Goal: Task Accomplishment & Management: Manage account settings

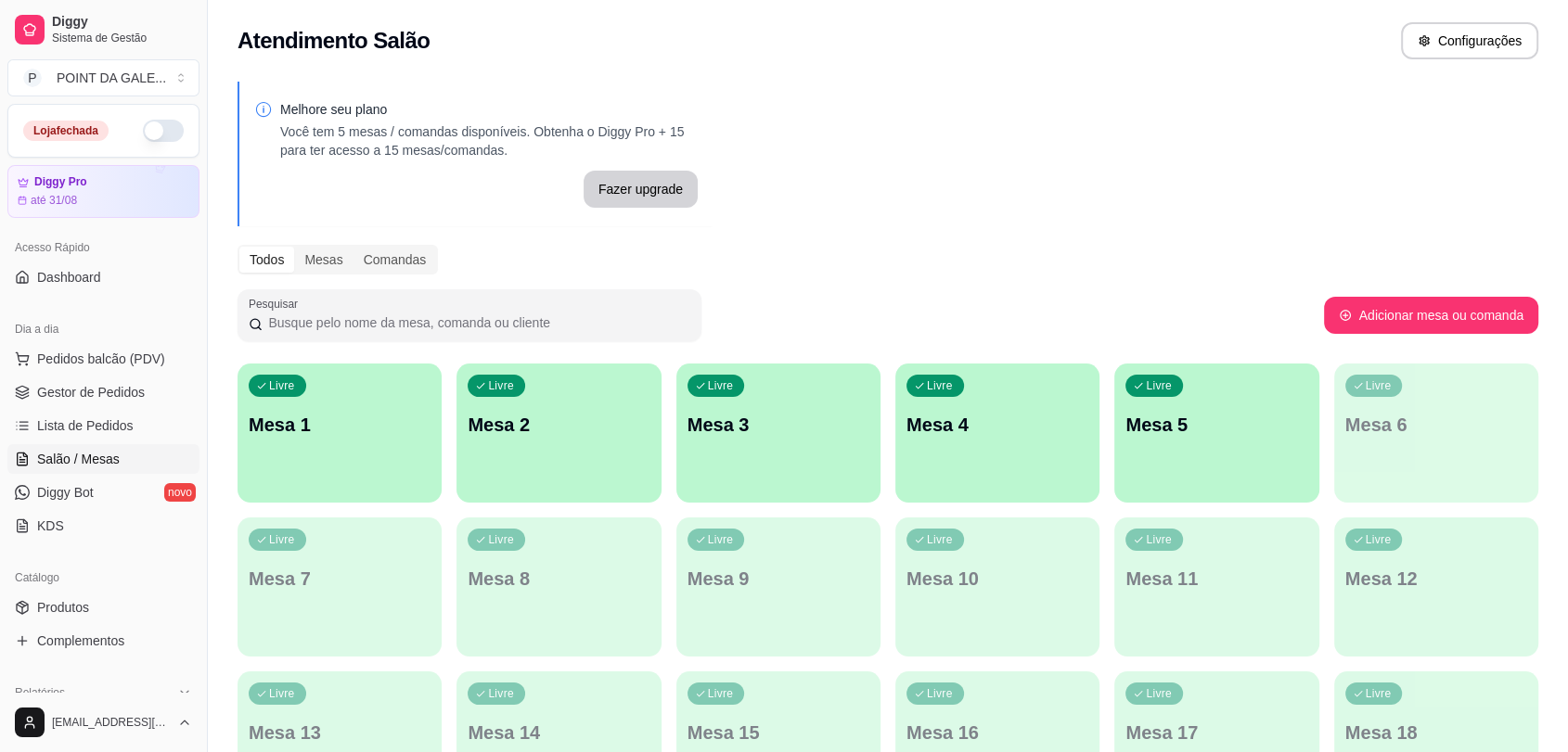
click at [142, 131] on button "button" at bounding box center [163, 131] width 41 height 22
click at [74, 347] on button "Pedidos balcão (PDV)" at bounding box center [103, 359] width 192 height 30
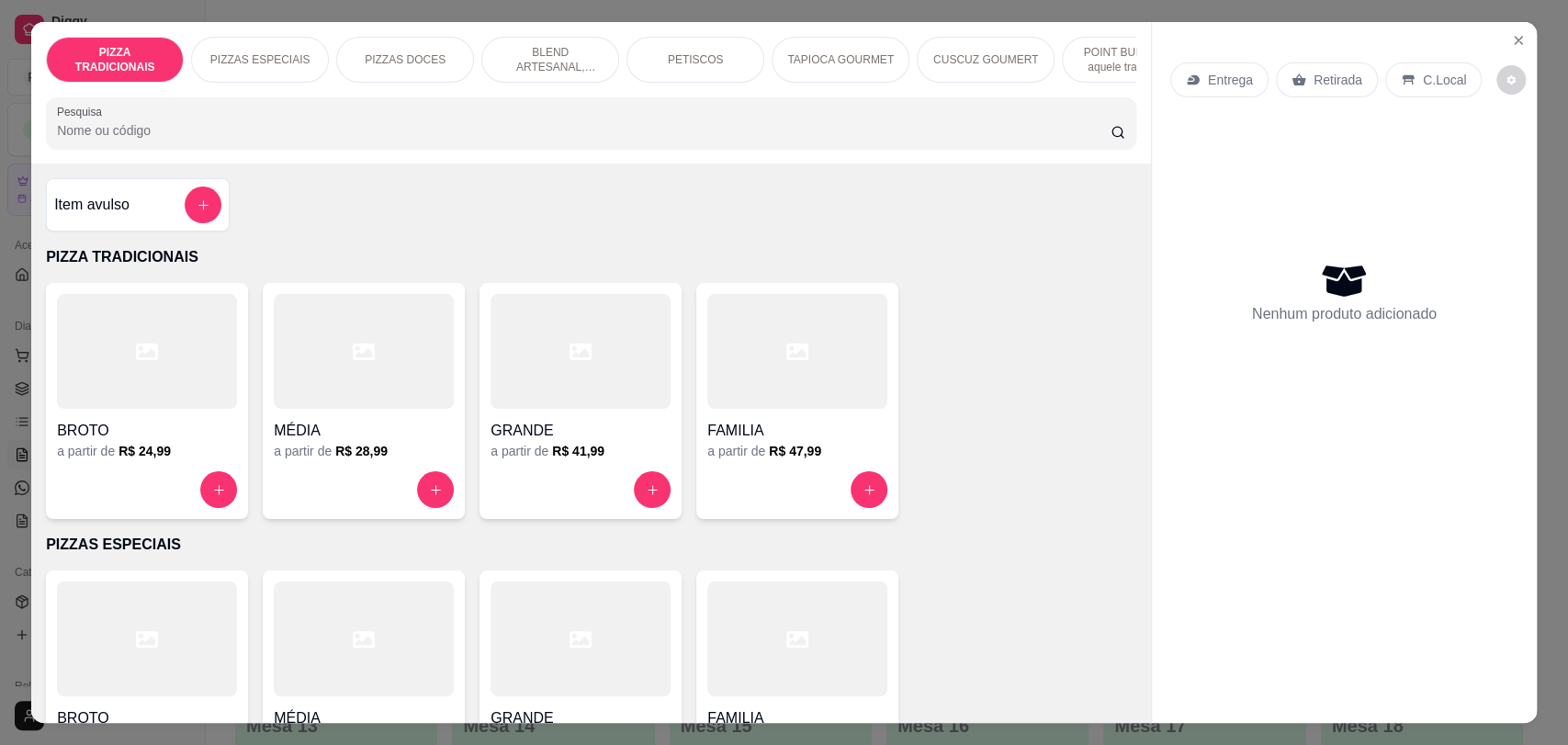
click at [878, 371] on div at bounding box center [796, 351] width 180 height 115
click at [234, 455] on div "BROTO a partir de R$ 24,99" at bounding box center [147, 401] width 202 height 236
click at [1517, 42] on button "Close" at bounding box center [1518, 41] width 29 height 30
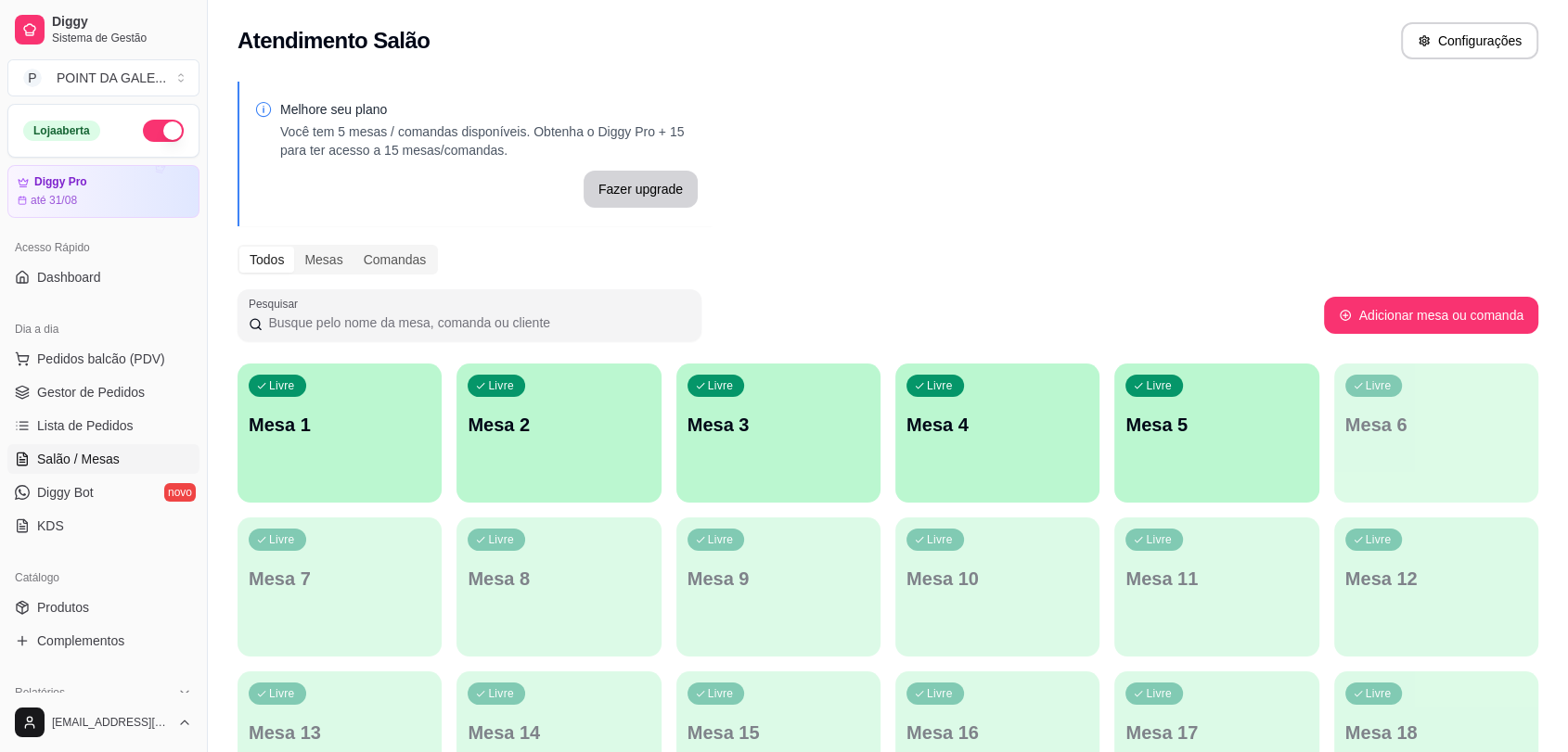
click at [141, 408] on ul "Pedidos balcão (PDV) Gestor de Pedidos Lista de Pedidos Salão / Mesas Diggy Bot…" at bounding box center [103, 442] width 192 height 196
click at [127, 432] on span "Lista de Pedidos" at bounding box center [86, 425] width 97 height 19
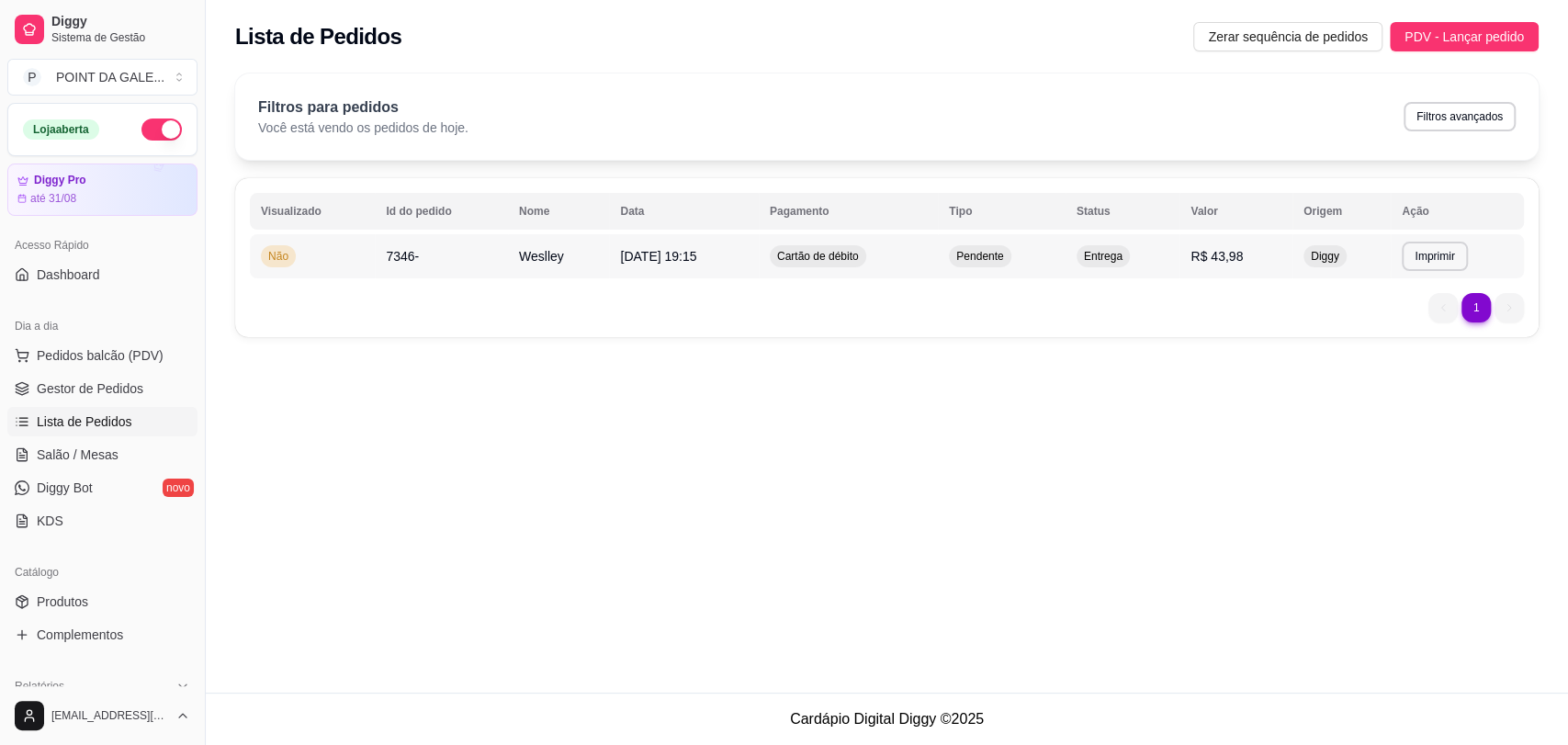
click at [609, 242] on td "[DATE] 19:15" at bounding box center [683, 256] width 148 height 44
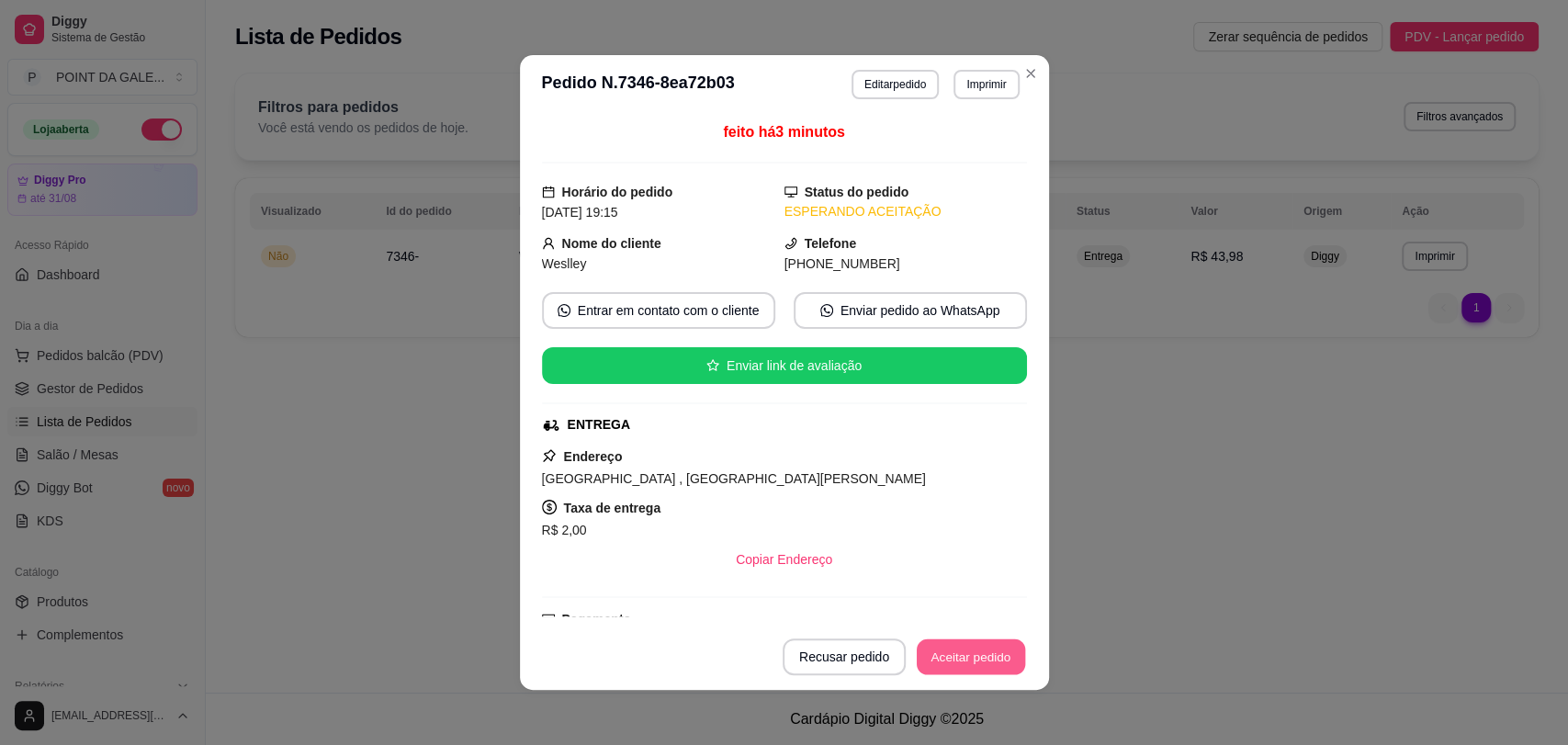
click at [1010, 671] on button "Aceitar pedido" at bounding box center [971, 657] width 109 height 36
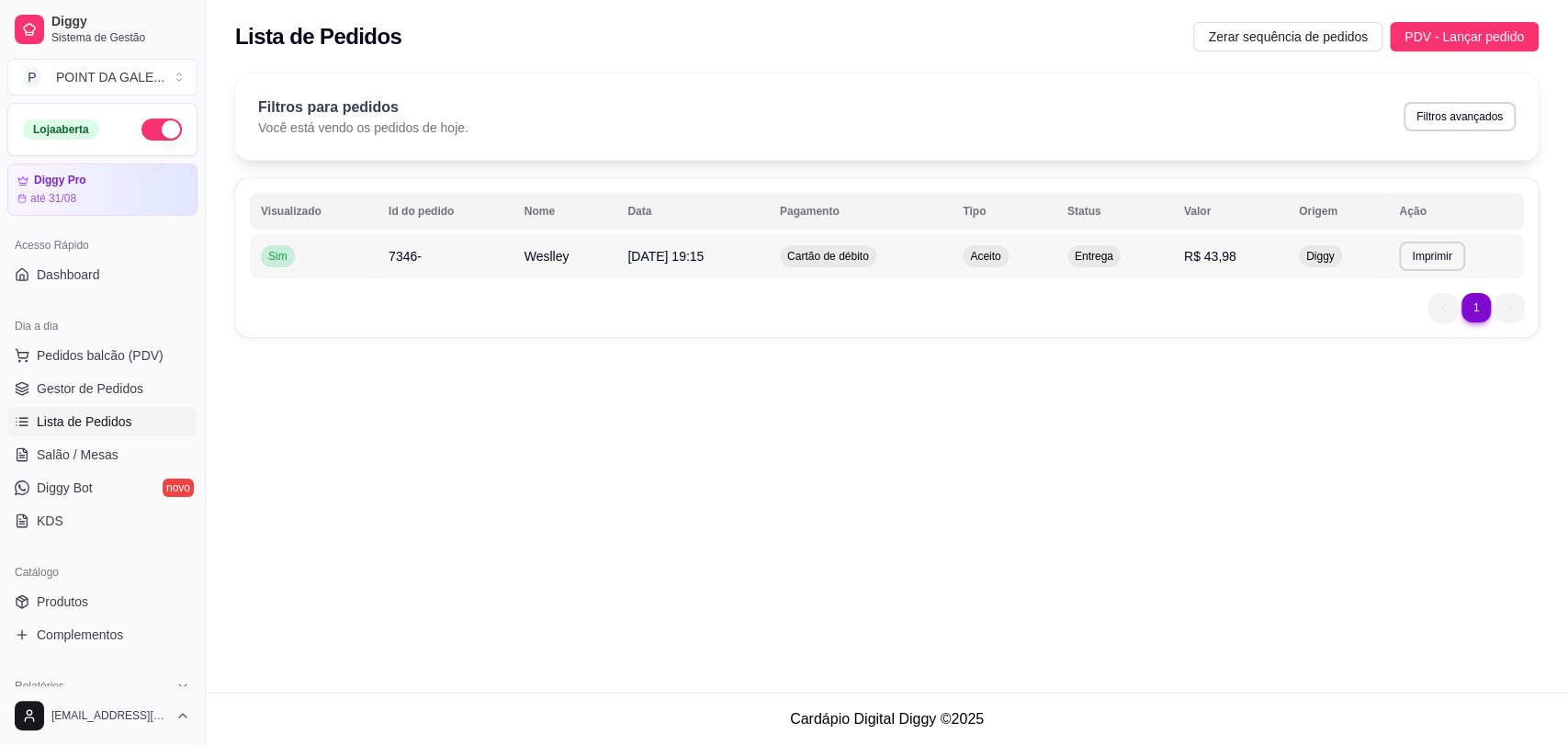
click at [1046, 274] on td "Aceito" at bounding box center [1004, 256] width 105 height 44
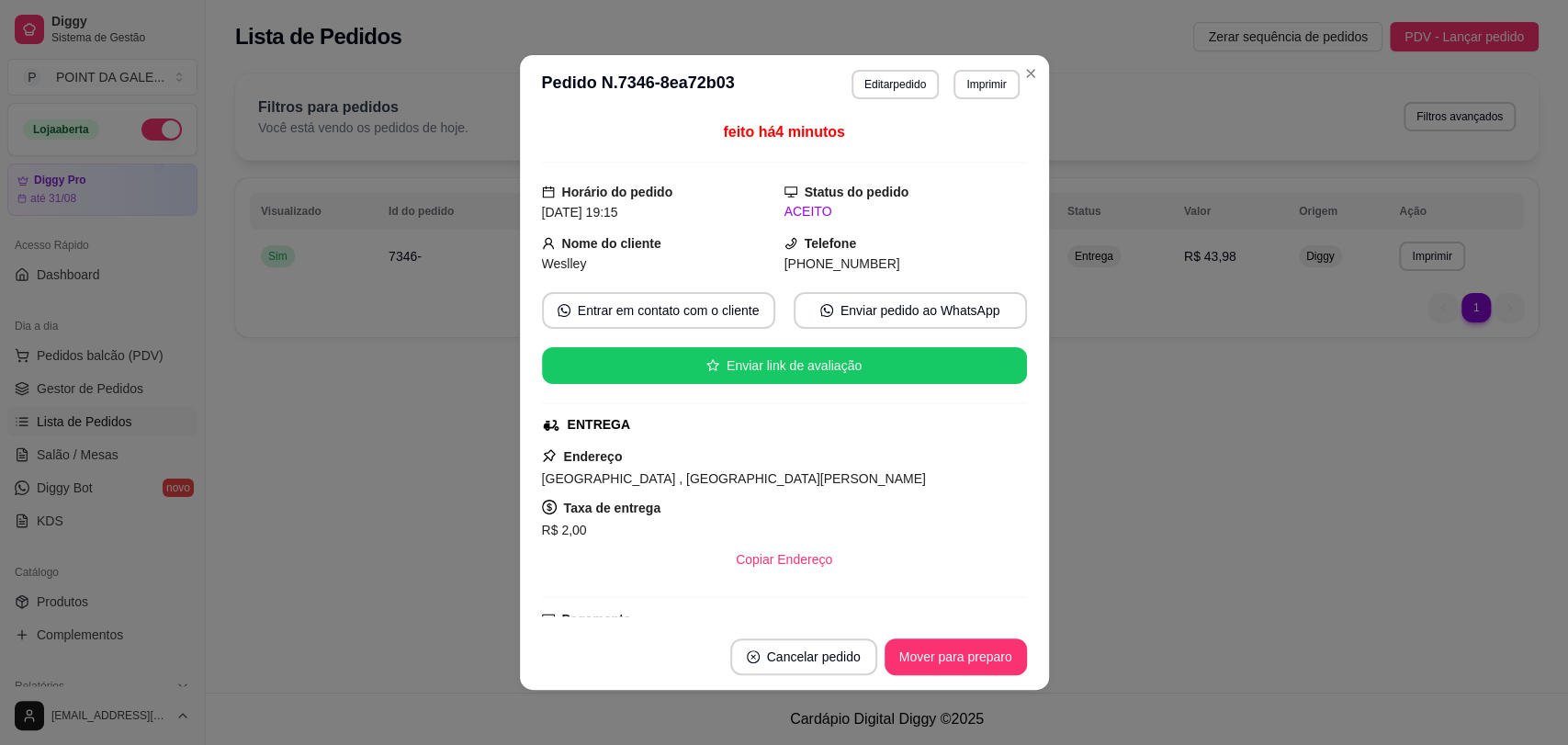
scroll to position [4, 0]
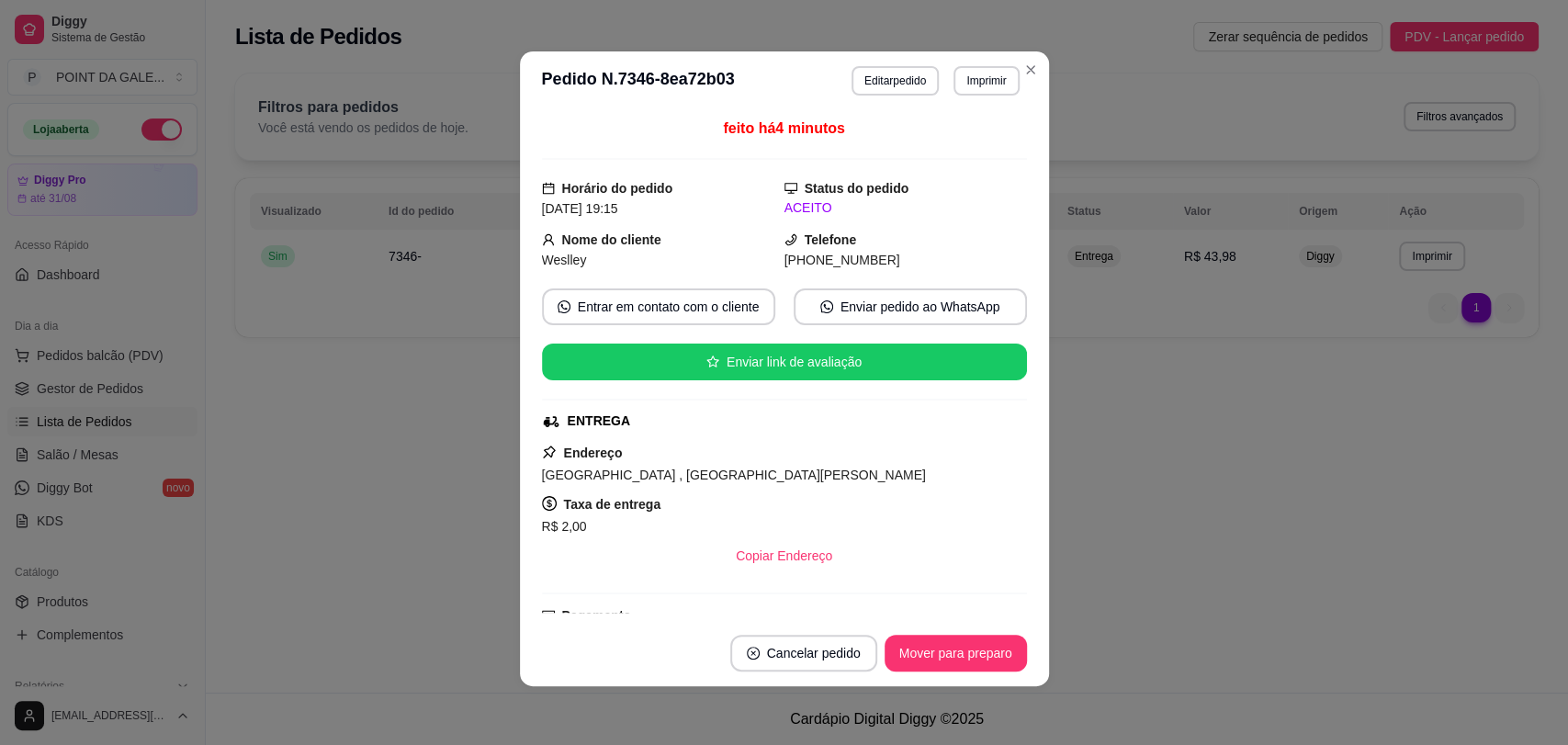
click at [683, 423] on div "**********" at bounding box center [784, 372] width 1568 height 745
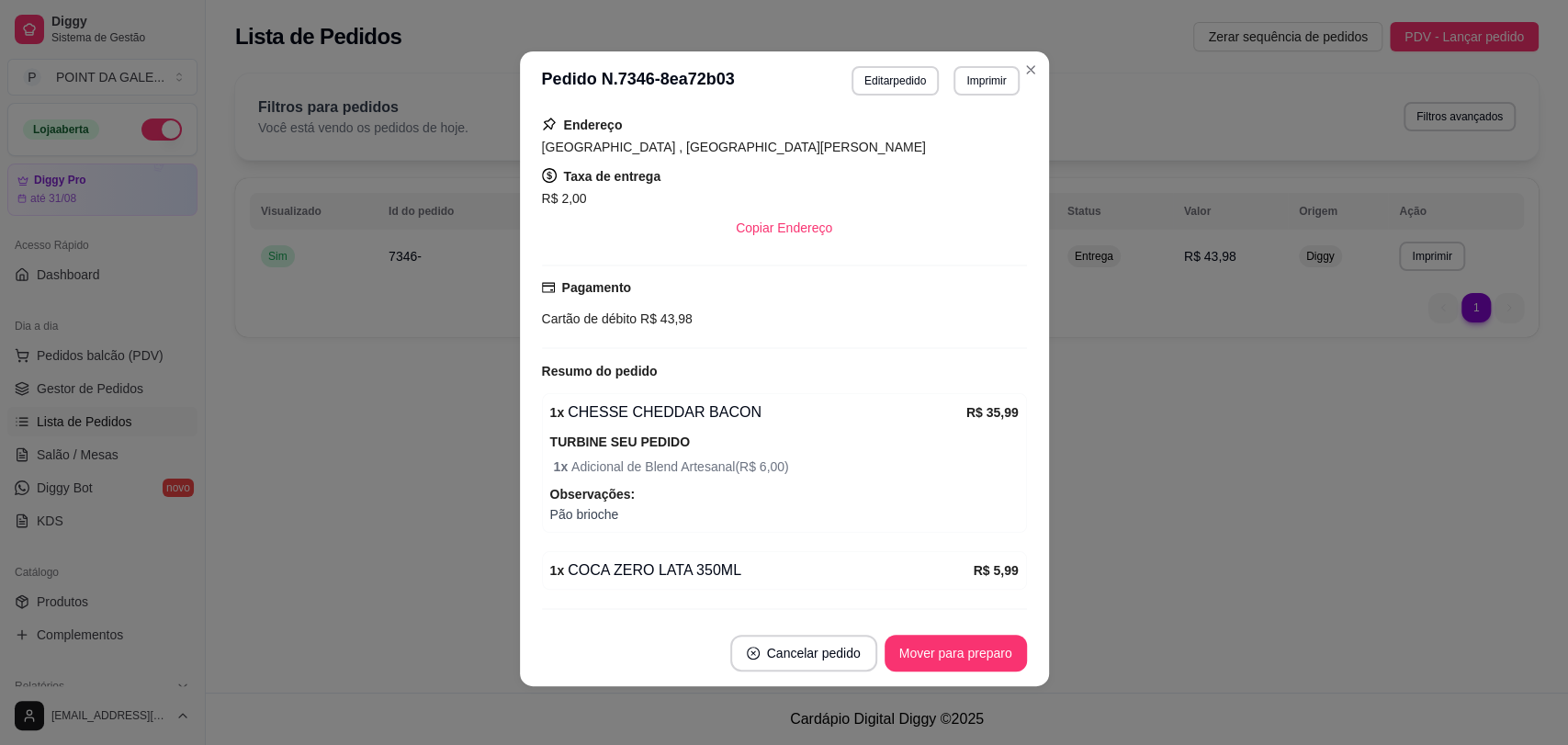
scroll to position [375, 0]
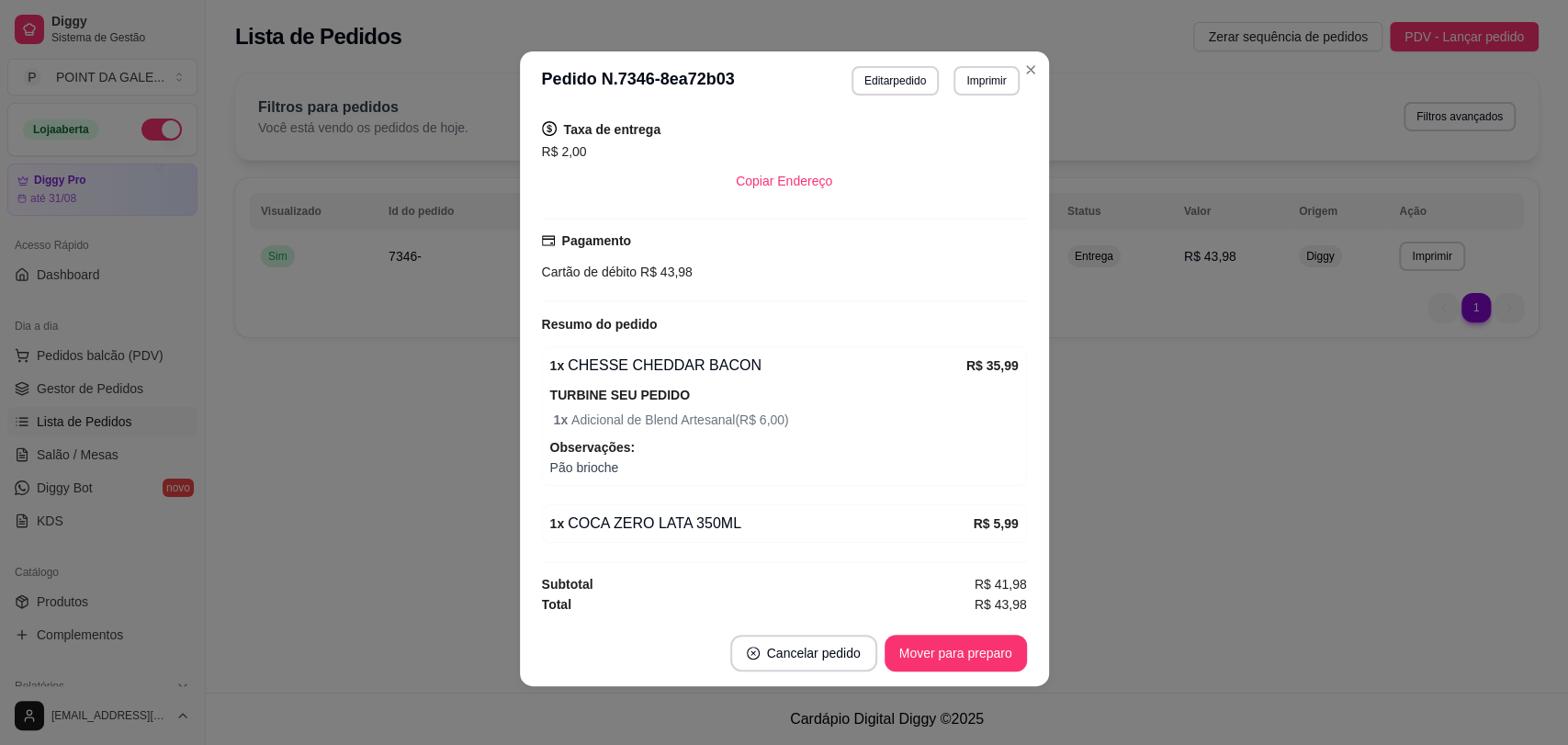
click at [802, 301] on div at bounding box center [784, 302] width 485 height 2
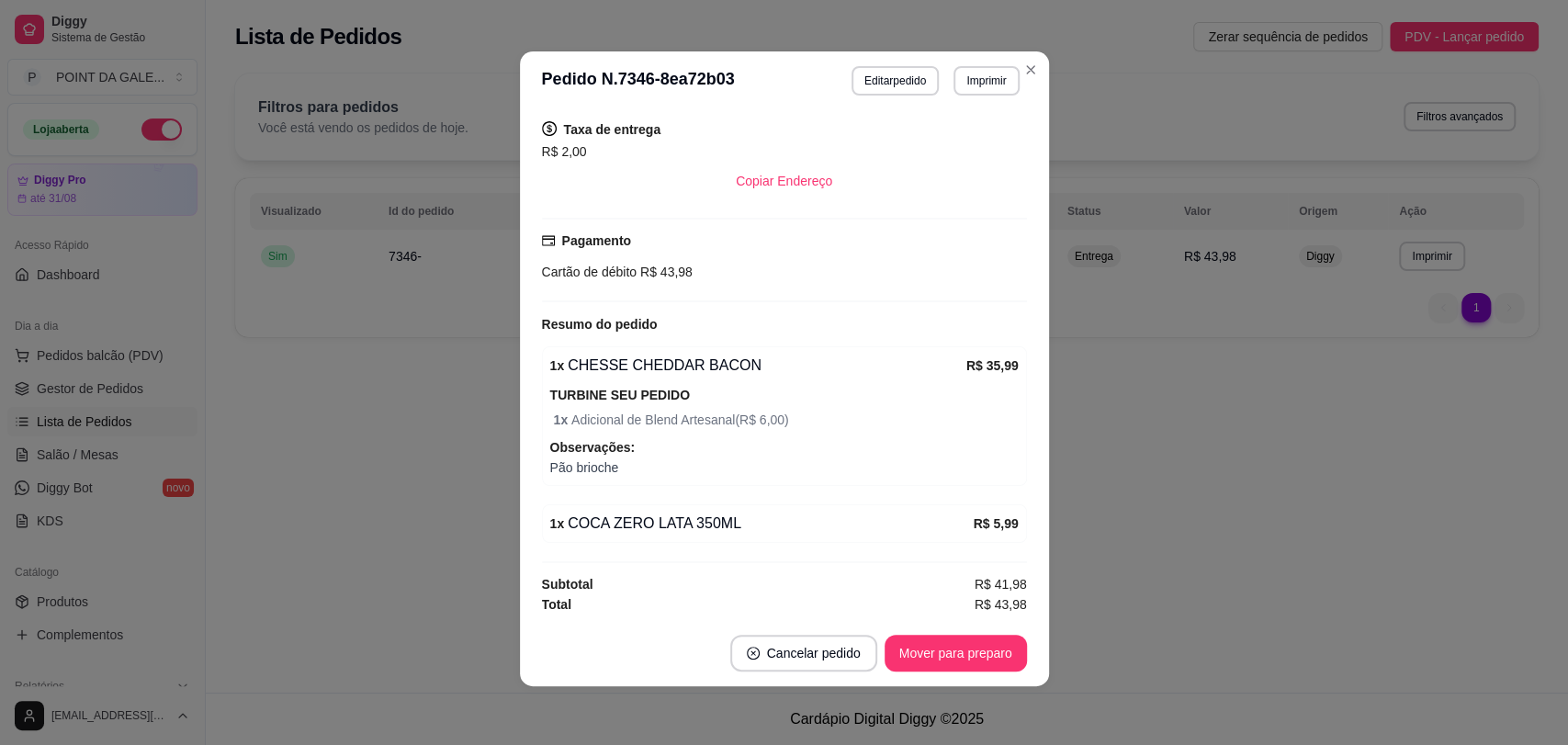
click at [802, 301] on div at bounding box center [784, 302] width 485 height 2
click at [798, 303] on div "feito há 4 minutos Horário do pedido [DATE] 19:15 Status do pedido ACEITO Nome …" at bounding box center [784, 365] width 485 height 495
click at [808, 526] on div "1 x COCA ZERO LATA 350ML" at bounding box center [761, 524] width 423 height 22
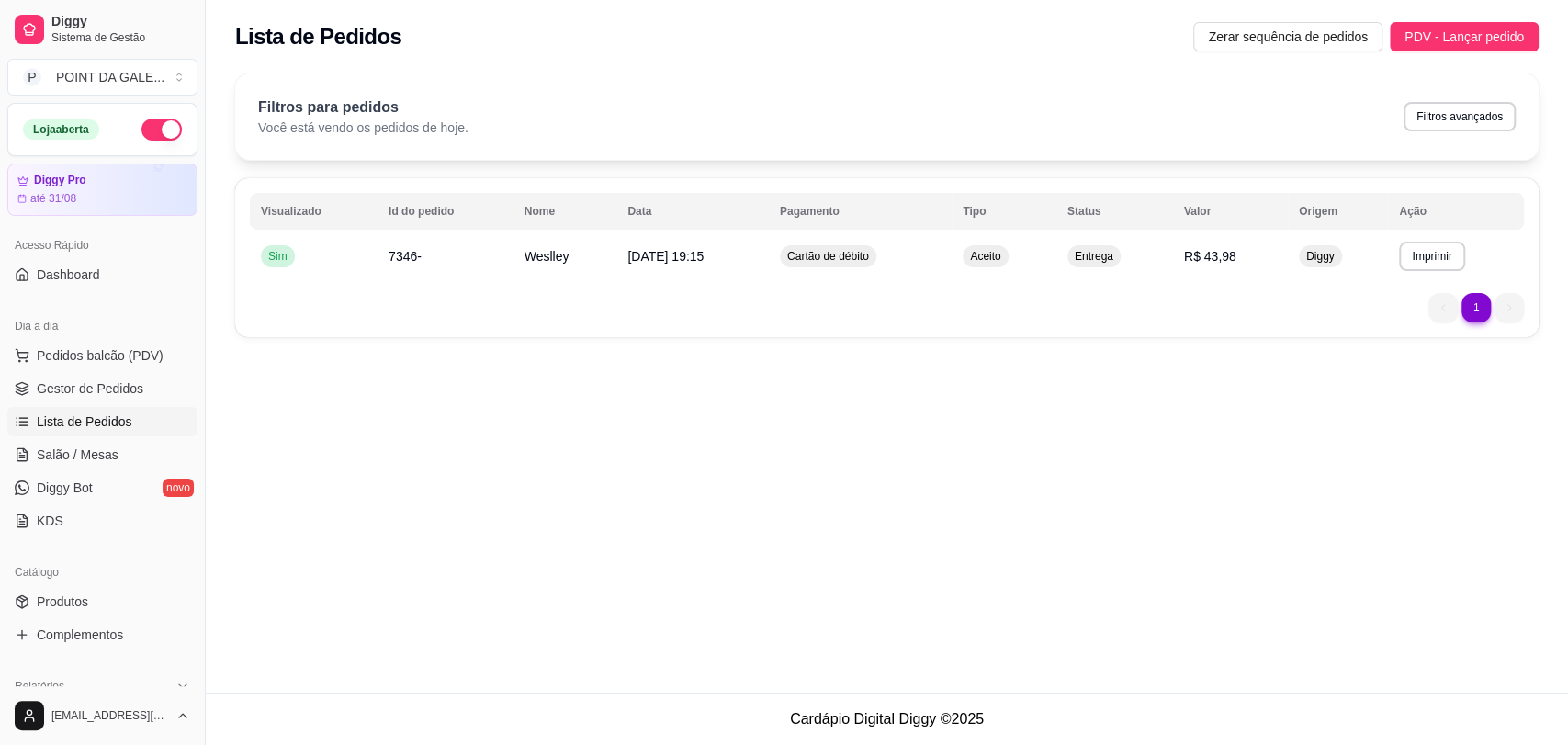
click at [712, 289] on div "**********" at bounding box center [887, 257] width 1303 height 159
click at [705, 269] on td "[DATE] 19:15" at bounding box center [692, 256] width 152 height 44
click at [120, 355] on span "Pedidos balcão (PDV)" at bounding box center [100, 356] width 127 height 18
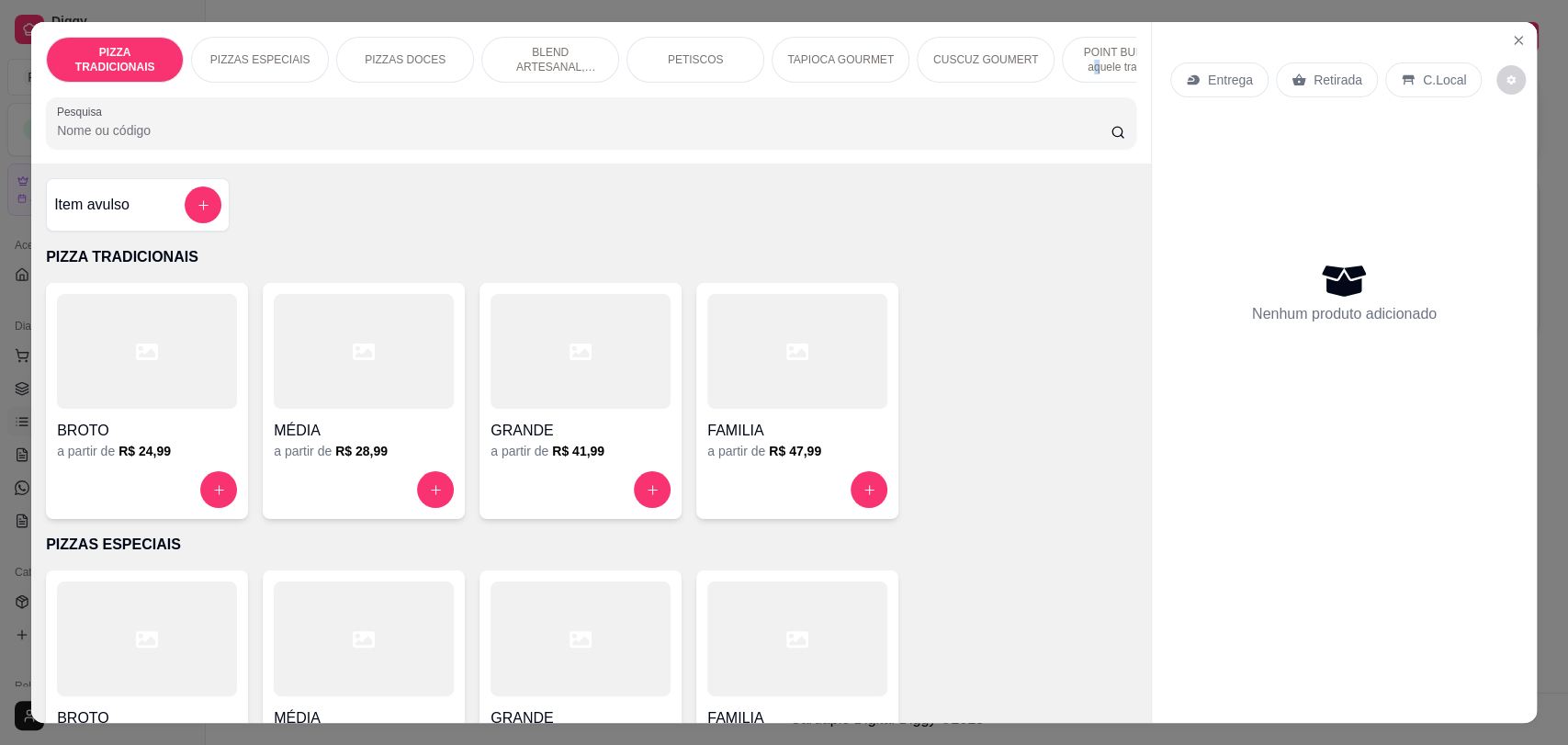
click at [1088, 68] on p "POINT BURGUER, aquele tradicional nada básico!" at bounding box center [1131, 60] width 107 height 30
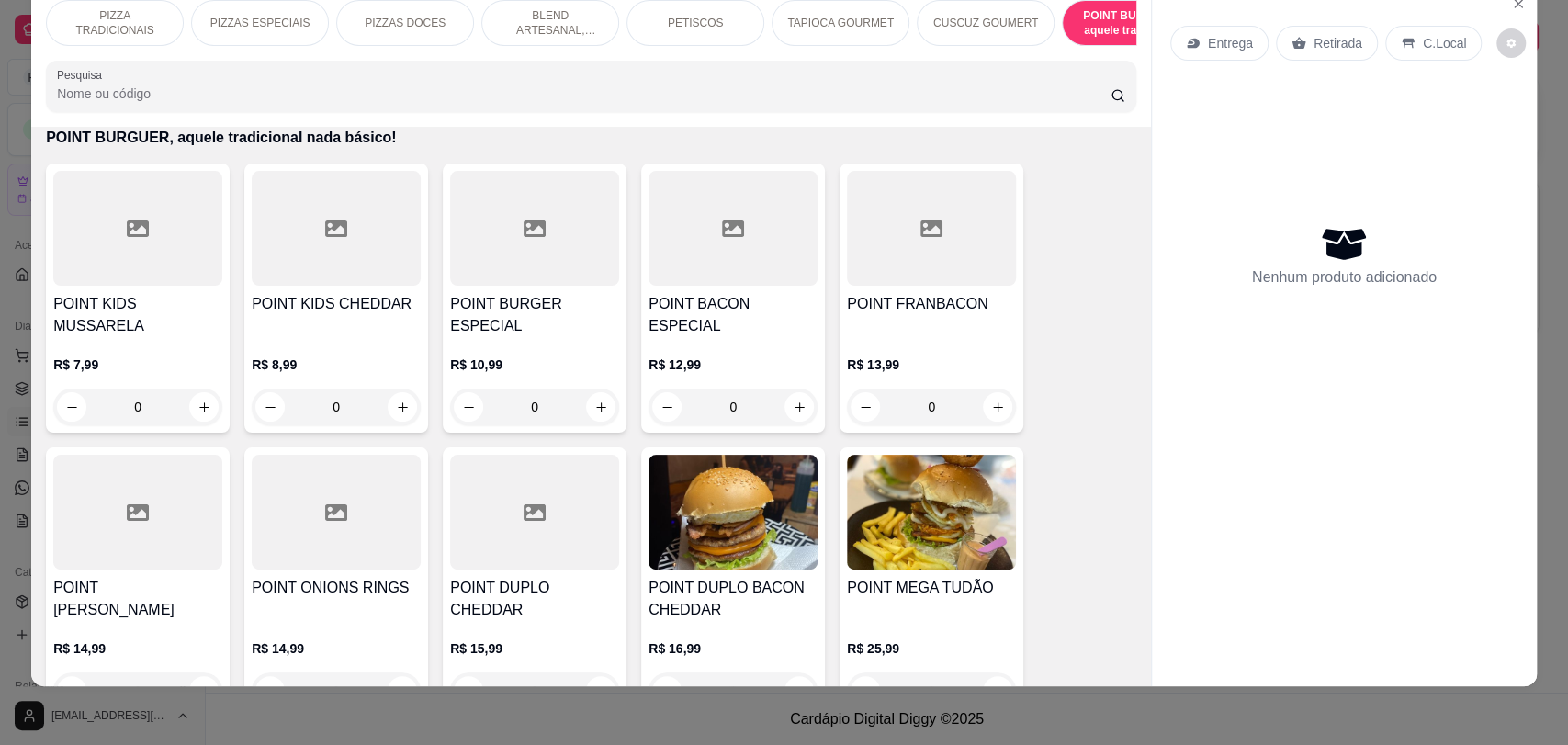
click at [125, 28] on p "PIZZA TRADICIONAIS" at bounding box center [115, 23] width 107 height 30
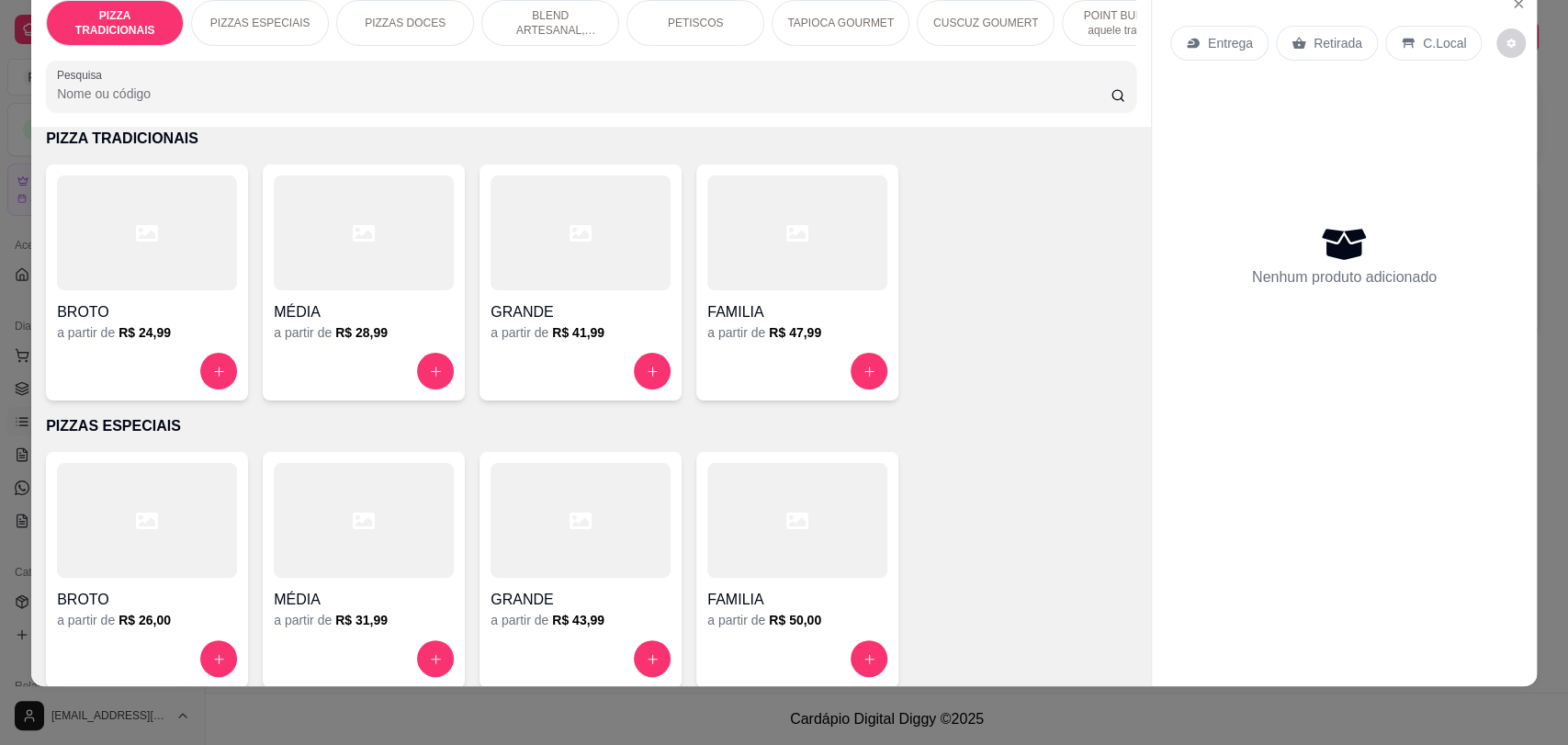
click at [809, 290] on div at bounding box center [796, 232] width 180 height 115
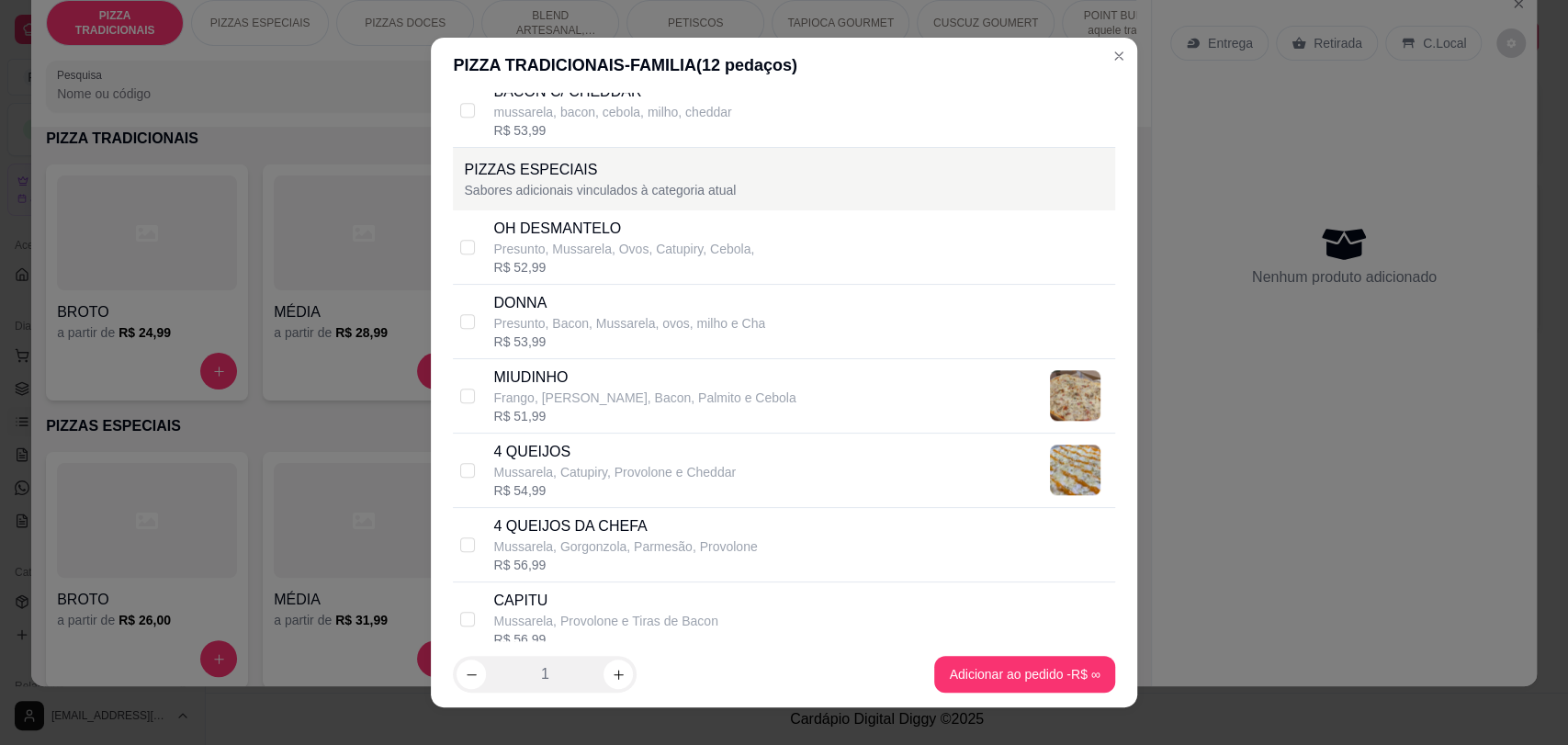
scroll to position [1224, 0]
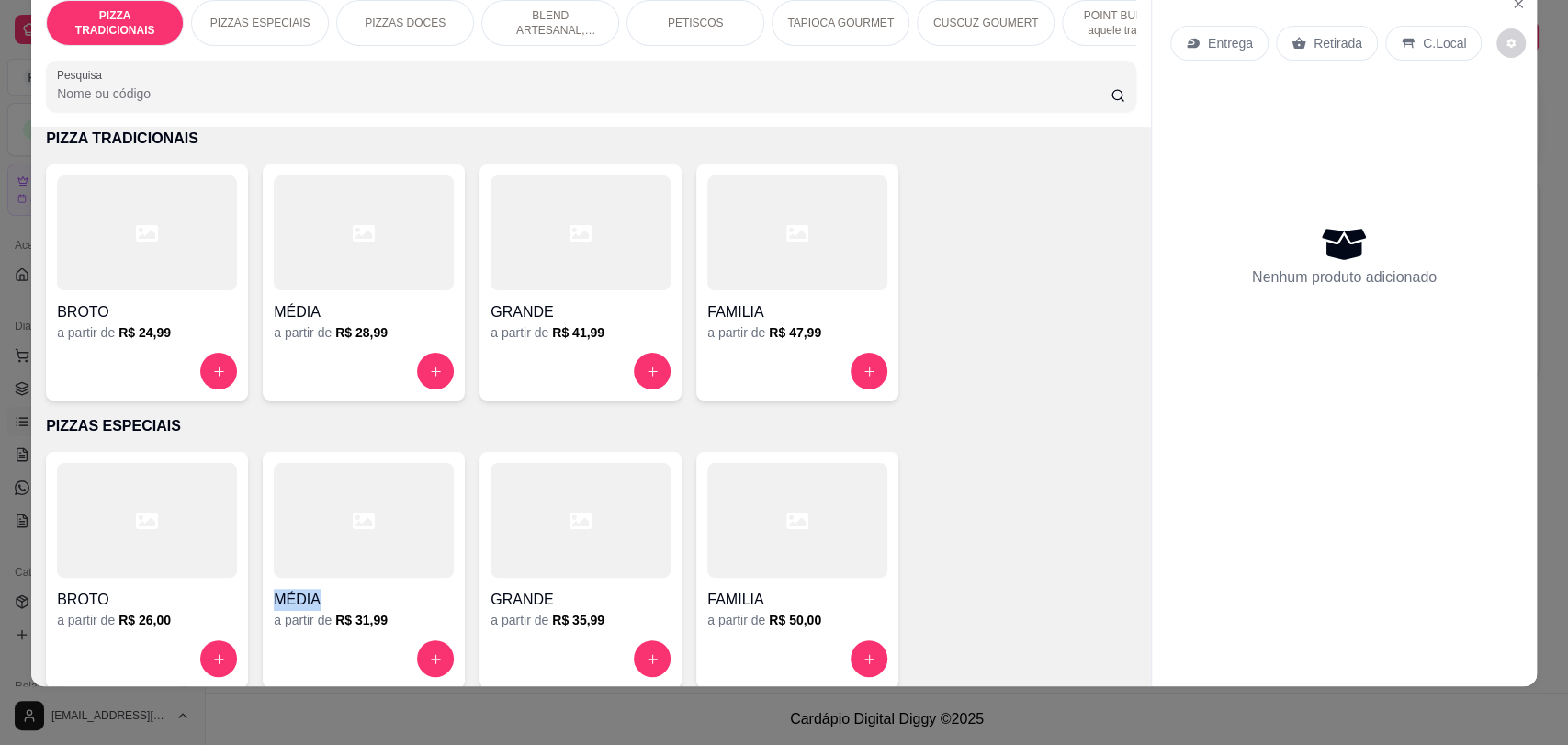
click at [395, 567] on div at bounding box center [363, 520] width 180 height 115
click at [1512, 4] on icon "Close" at bounding box center [1518, 4] width 15 height 15
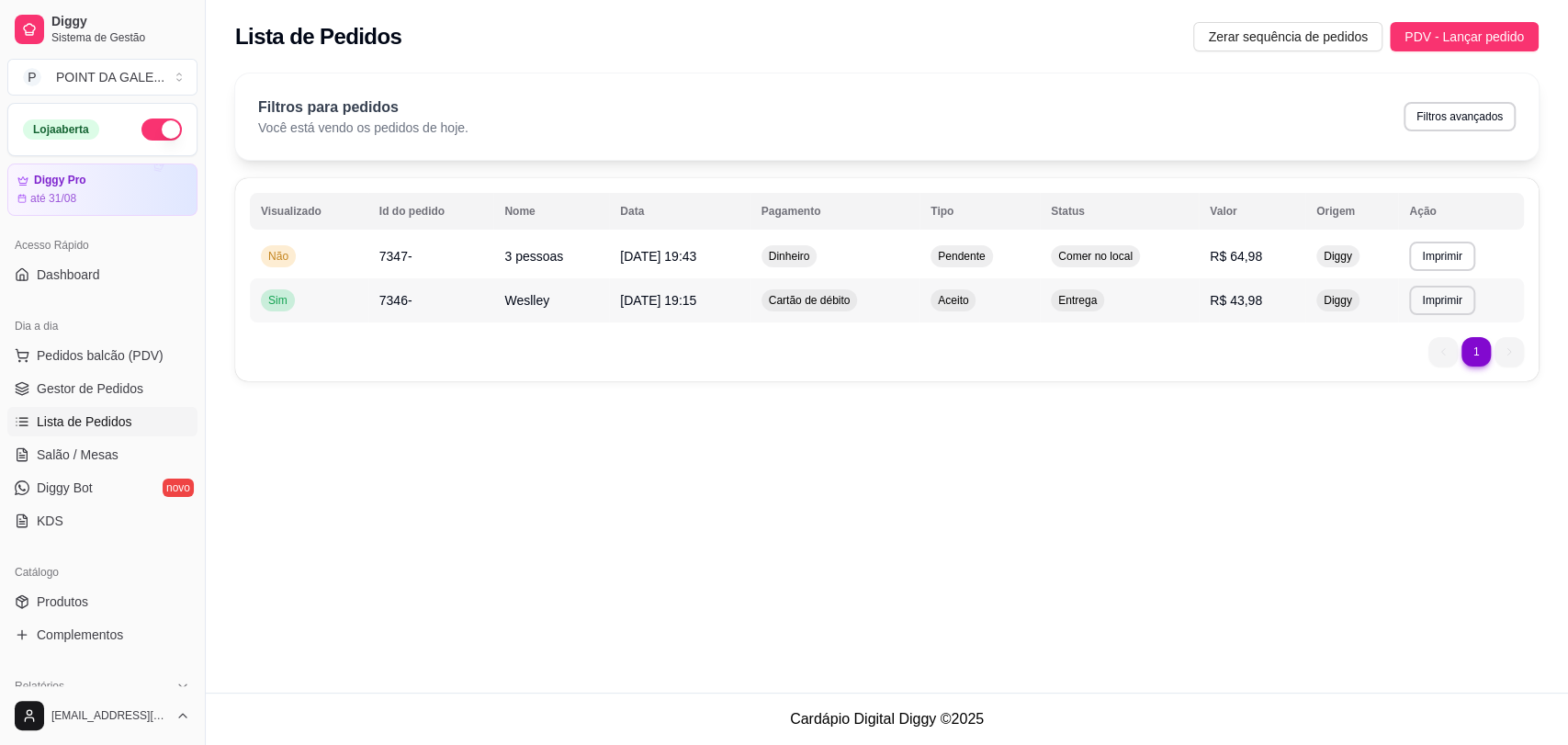
click at [1117, 290] on td "Entrega" at bounding box center [1119, 301] width 159 height 44
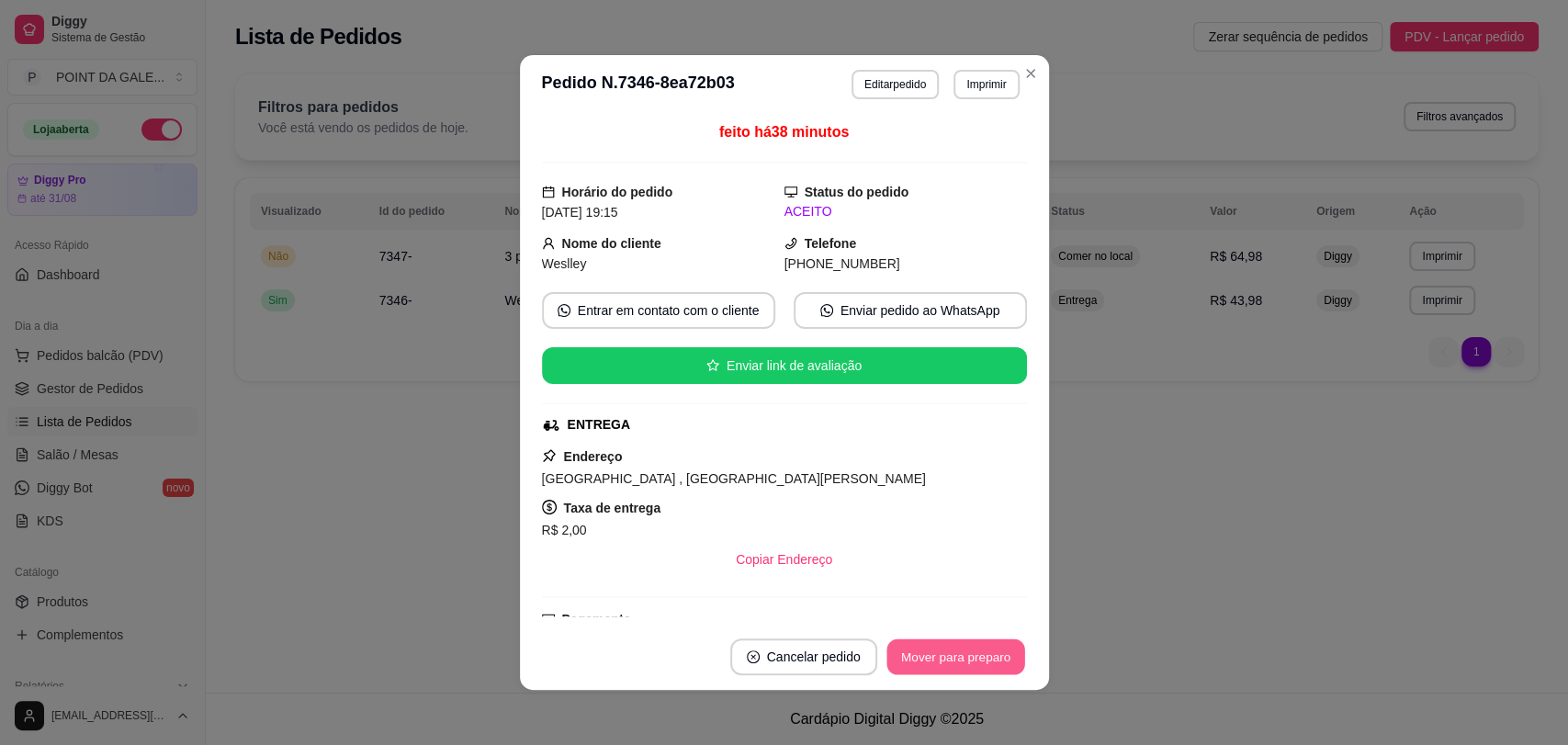
click at [984, 654] on button "Mover para preparo" at bounding box center [955, 657] width 137 height 36
click at [962, 657] on button "Mover para entrega" at bounding box center [956, 657] width 137 height 36
click at [962, 656] on div "Mover para entrega" at bounding box center [942, 657] width 167 height 37
click at [964, 656] on button "Mover para finalizado" at bounding box center [950, 657] width 152 height 37
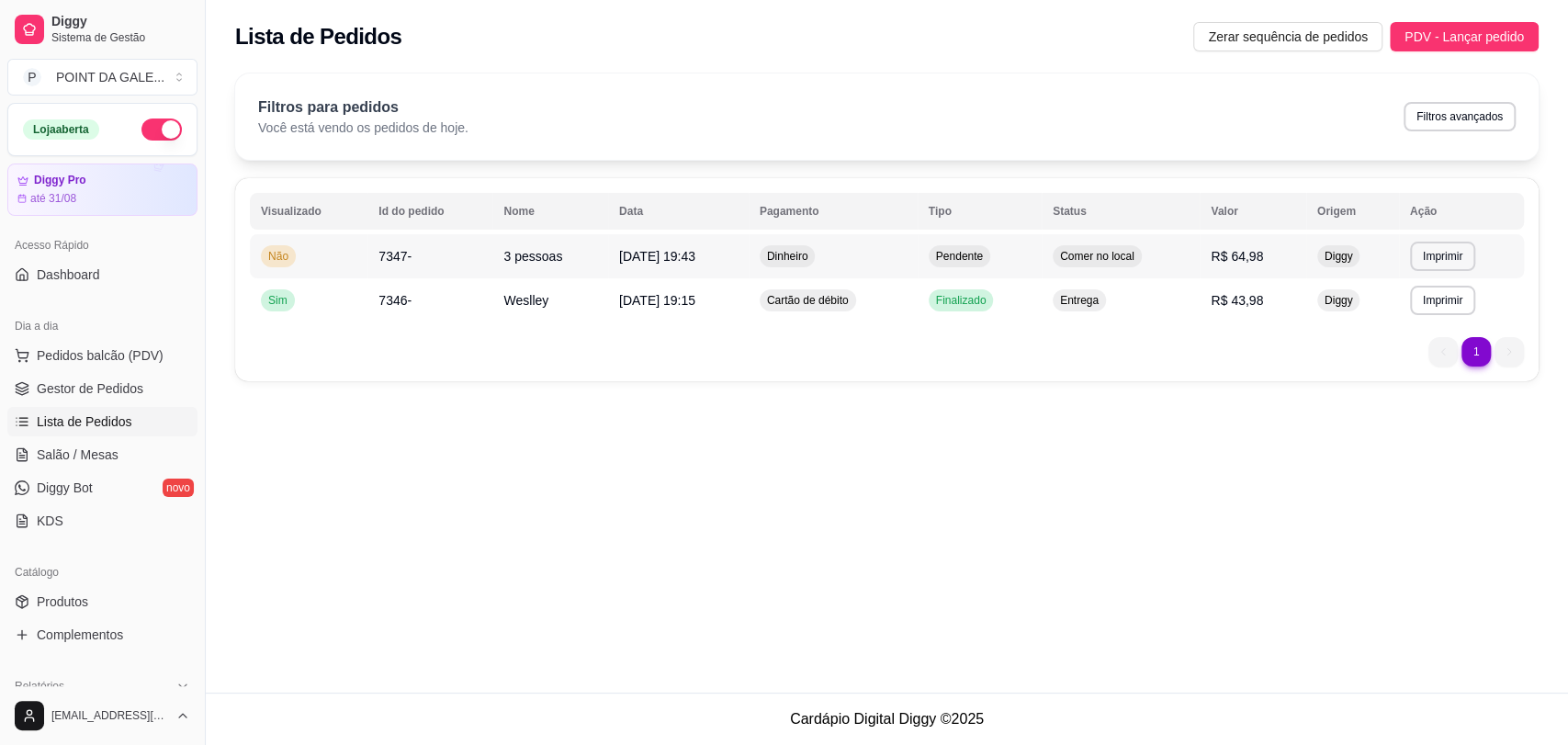
click at [914, 263] on td "Dinheiro" at bounding box center [832, 256] width 169 height 44
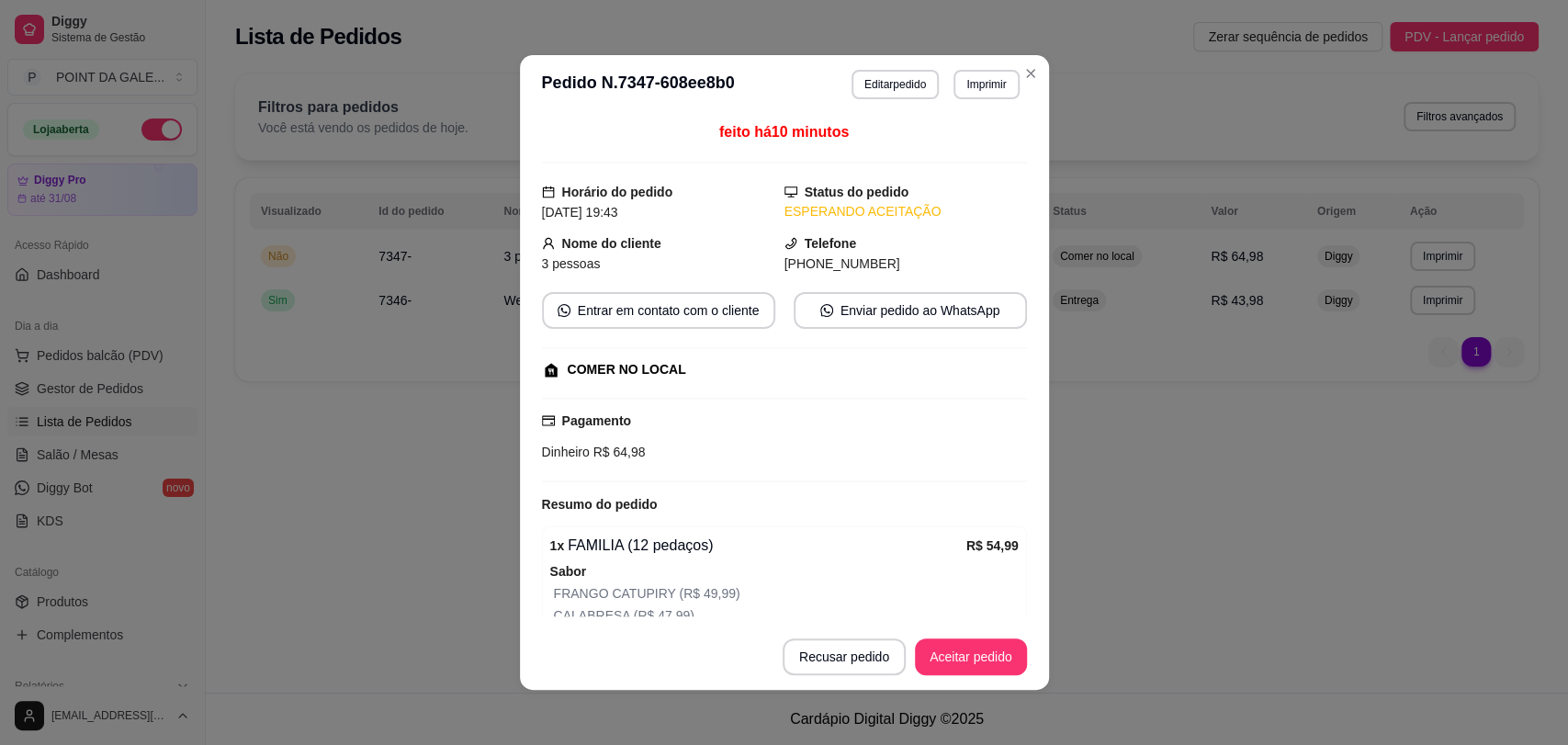
click at [966, 630] on footer "Recusar pedido Aceitar pedido" at bounding box center [784, 657] width 529 height 66
click at [984, 643] on button "Aceitar pedido" at bounding box center [971, 657] width 112 height 37
click at [988, 643] on div "Recusar pedido Aceitar pedido" at bounding box center [878, 657] width 296 height 37
click at [991, 640] on button "Mover para preparo" at bounding box center [956, 657] width 142 height 37
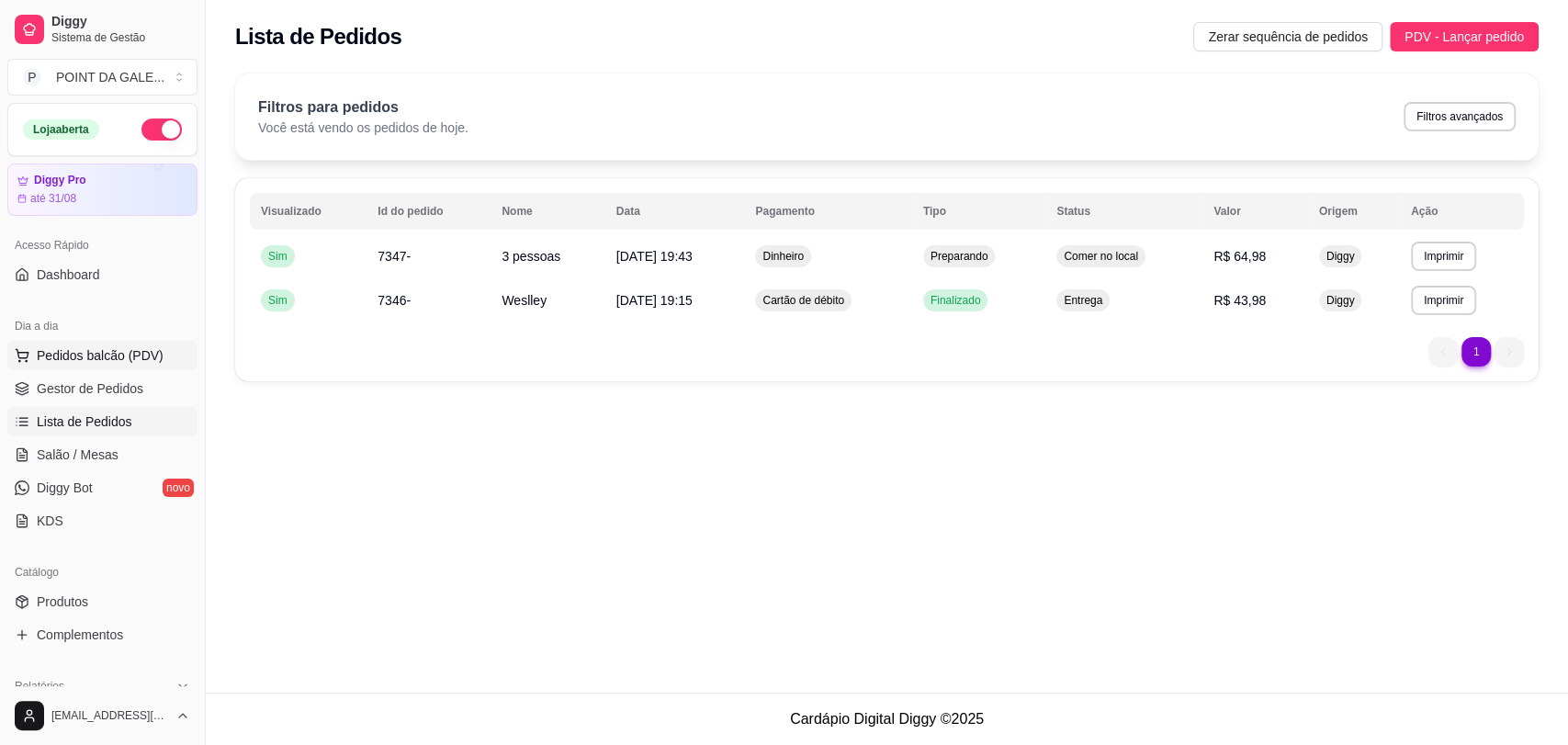
click at [91, 360] on span "Pedidos balcão (PDV)" at bounding box center [100, 356] width 127 height 18
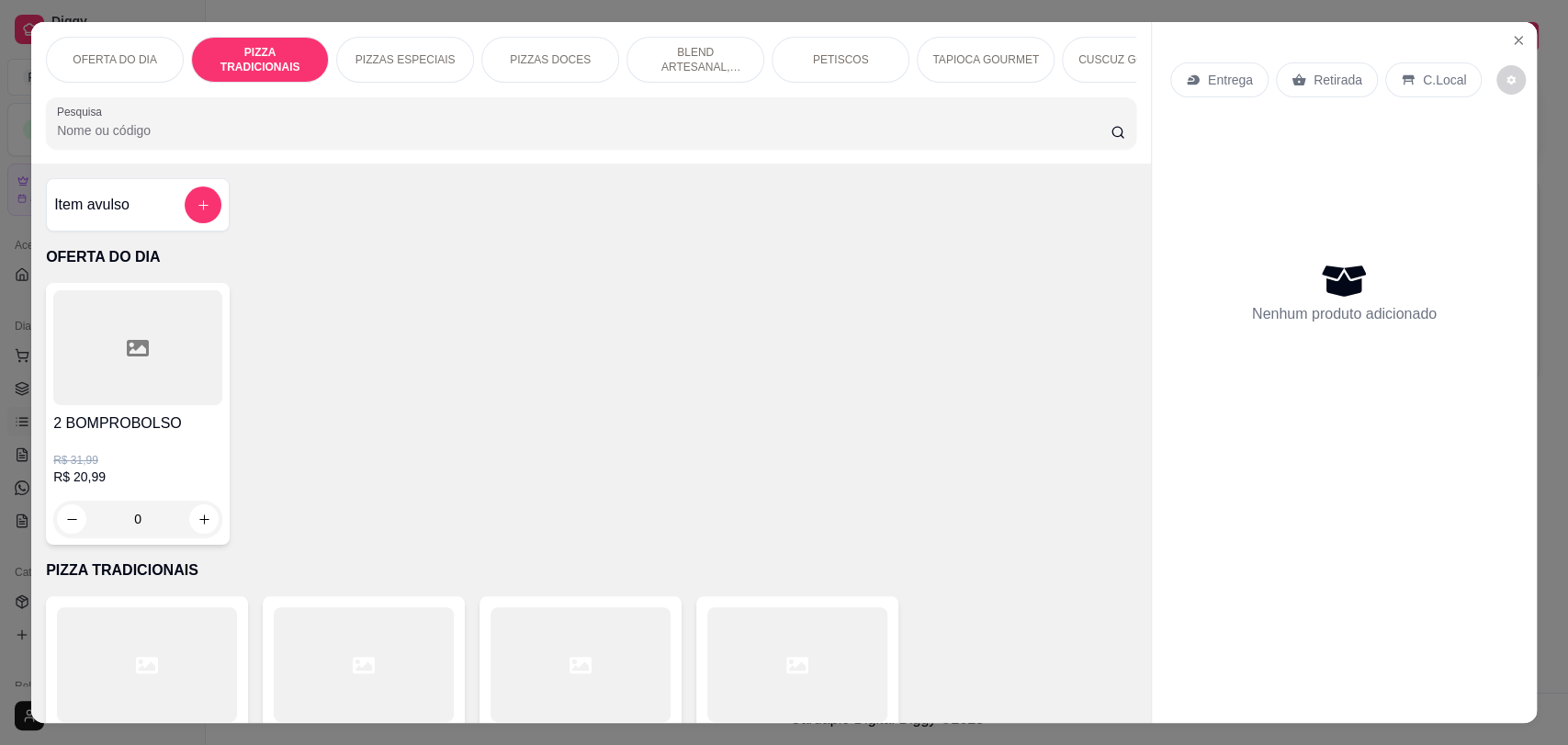
click at [137, 405] on div at bounding box center [137, 348] width 169 height 115
drag, startPoint x: 88, startPoint y: 341, endPoint x: 97, endPoint y: 366, distance: 26.6
click at [97, 366] on div at bounding box center [137, 348] width 169 height 115
click at [1525, 33] on section "OFERTA DO DIA PIZZA TRADICIONAIS PIZZAS ESPECIAIS PIZZAS DOCES BLEND ARTESANAL,…" at bounding box center [784, 372] width 1505 height 700
